Goal: Task Accomplishment & Management: Manage account settings

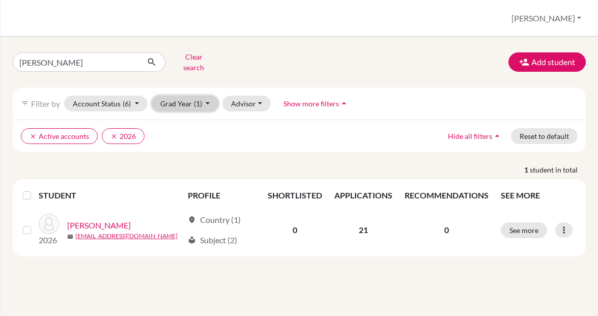
click at [209, 96] on button "Grad Year (1)" at bounding box center [185, 104] width 67 height 16
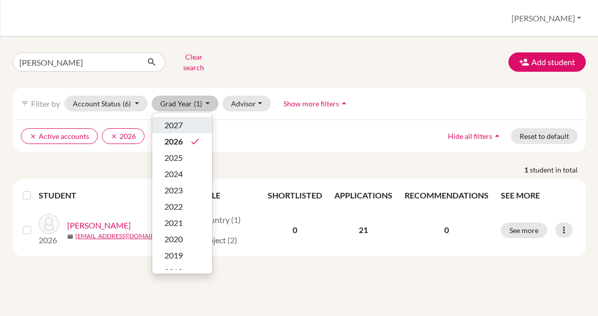
click at [176, 119] on span "2027" at bounding box center [173, 125] width 18 height 12
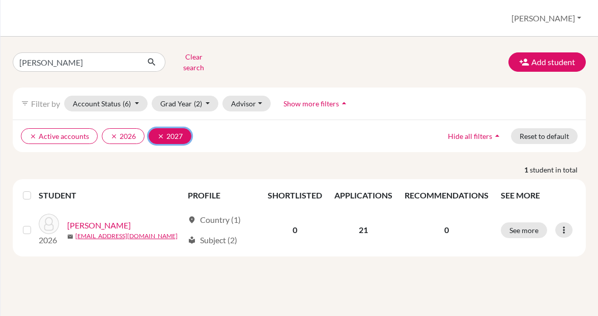
click at [176, 129] on button "clear 2027" at bounding box center [169, 136] width 43 height 16
click at [112, 133] on icon "clear" at bounding box center [113, 136] width 7 height 7
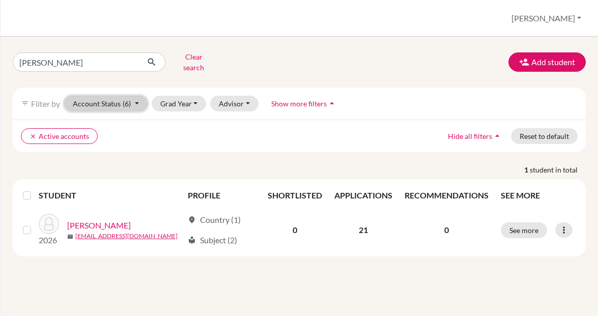
click at [136, 96] on button "Account Status (6)" at bounding box center [105, 104] width 83 height 16
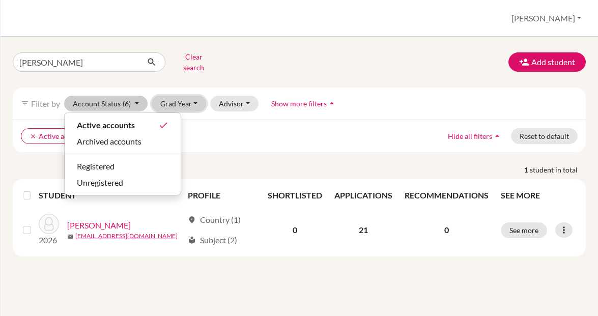
click at [198, 96] on button "Grad Year" at bounding box center [179, 104] width 55 height 16
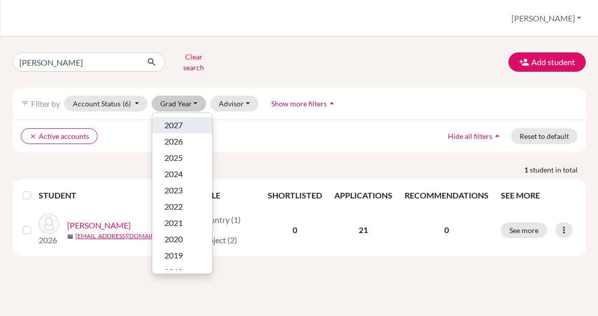
click at [181, 119] on span "2027" at bounding box center [173, 125] width 18 height 12
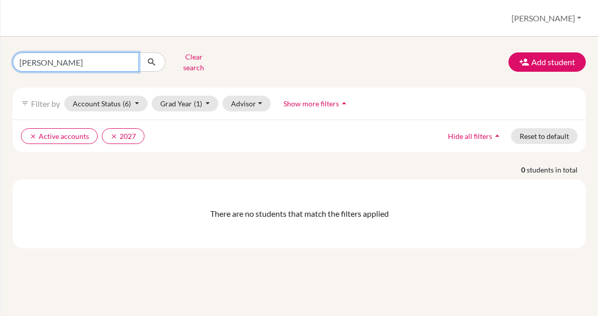
click at [95, 59] on input "[PERSON_NAME]" at bounding box center [76, 61] width 126 height 19
click at [55, 58] on input "[PERSON_NAME]" at bounding box center [76, 61] width 126 height 19
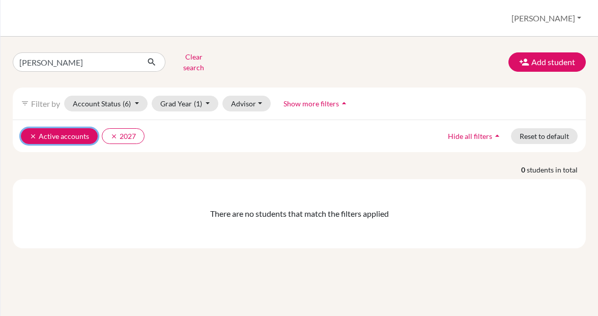
click at [54, 130] on button "clear Active accounts" at bounding box center [59, 136] width 77 height 16
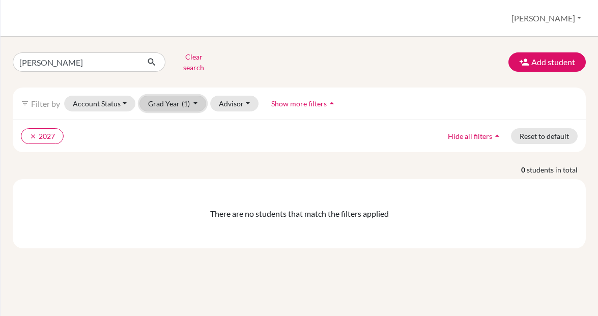
click at [196, 96] on button "Grad Year (1)" at bounding box center [172, 104] width 67 height 16
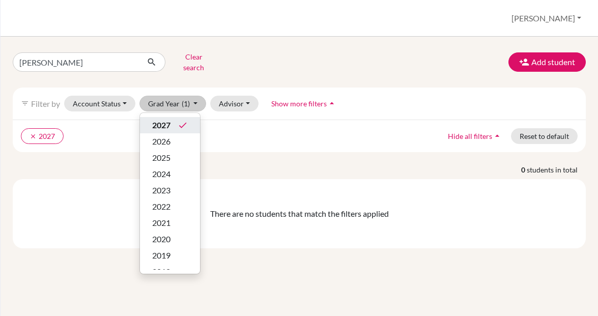
click at [165, 119] on span "2027" at bounding box center [161, 125] width 18 height 12
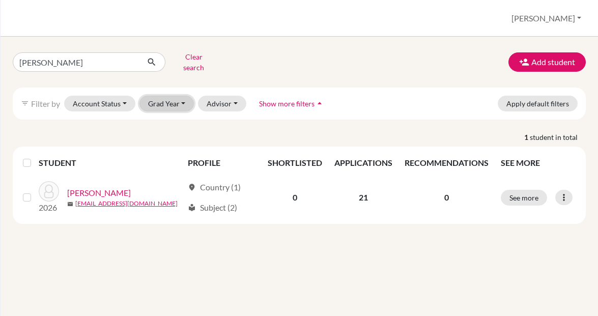
click at [182, 96] on button "Grad Year" at bounding box center [166, 104] width 55 height 16
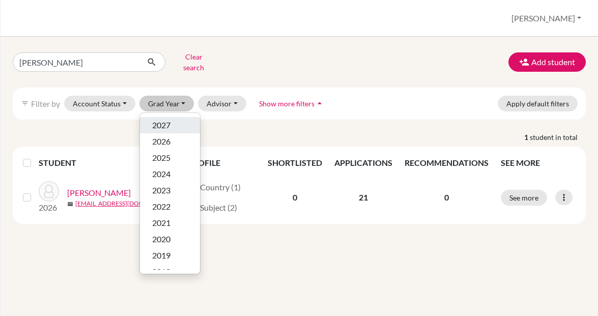
click at [162, 120] on span "2027" at bounding box center [161, 125] width 18 height 12
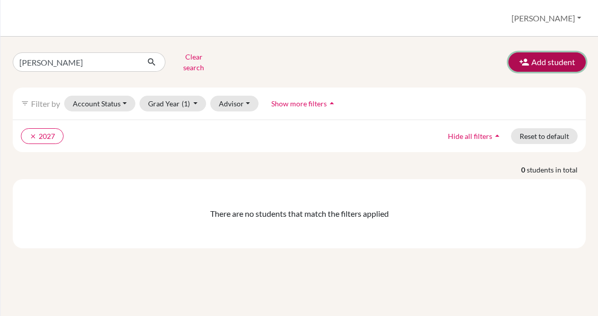
click at [526, 57] on icon "button" at bounding box center [524, 62] width 10 height 10
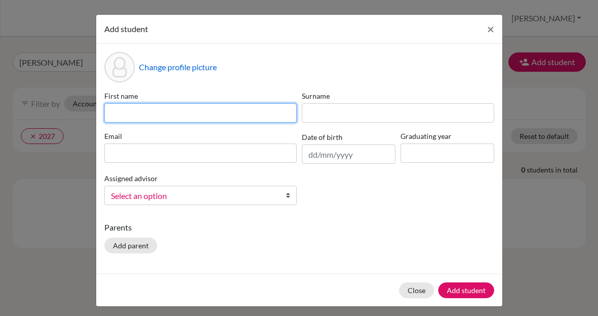
click at [121, 111] on input at bounding box center [200, 112] width 192 height 19
type input "Patience"
